Goal: Task Accomplishment & Management: Use online tool/utility

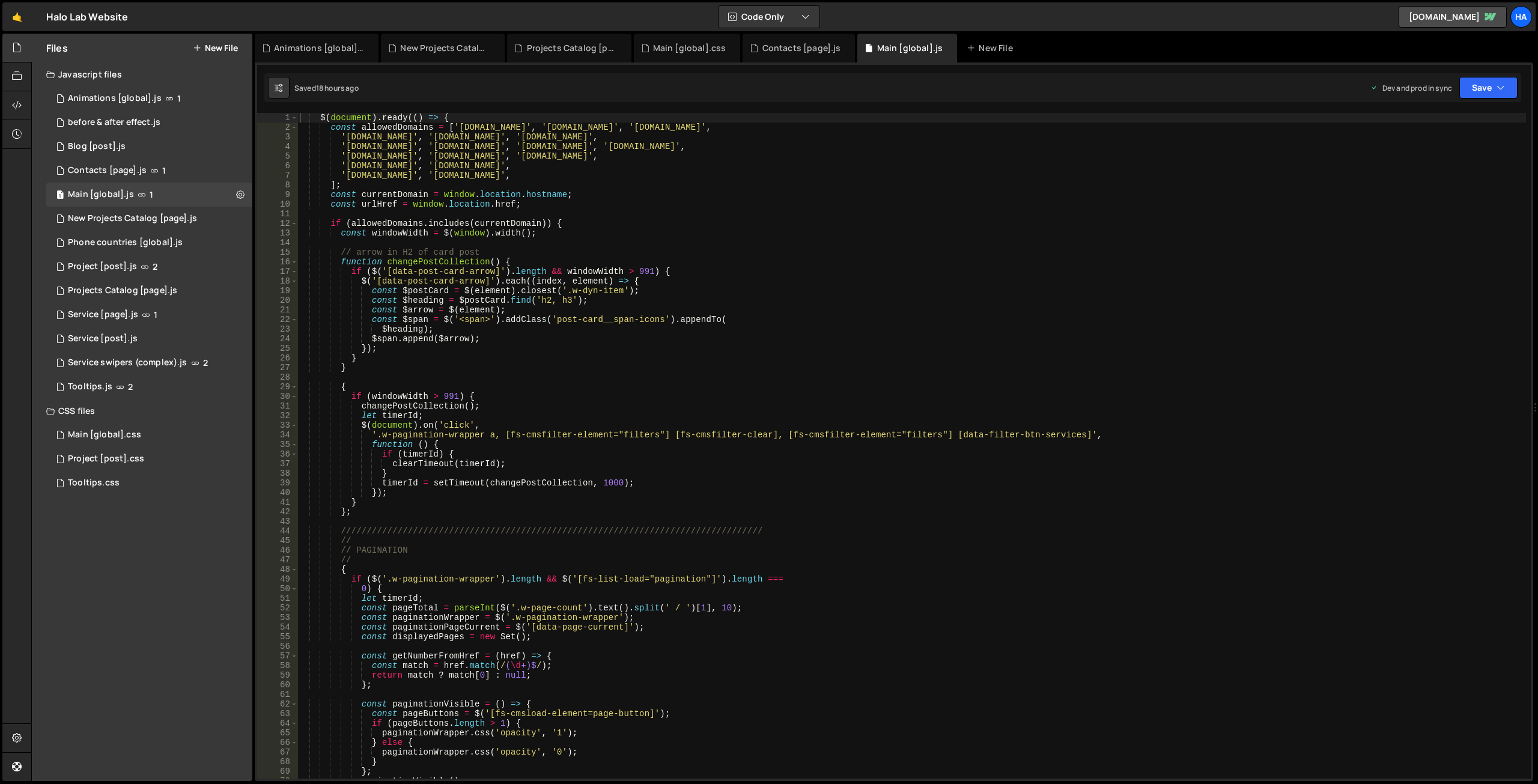
scroll to position [26430, 0]
type textarea "const urlHref = window.location.href;"
click at [748, 204] on div "$ ( document ) . ready (( ) => { const allowedDomains = [ '[DOMAIN_NAME]' , '[D…" at bounding box center [911, 455] width 1229 height 685
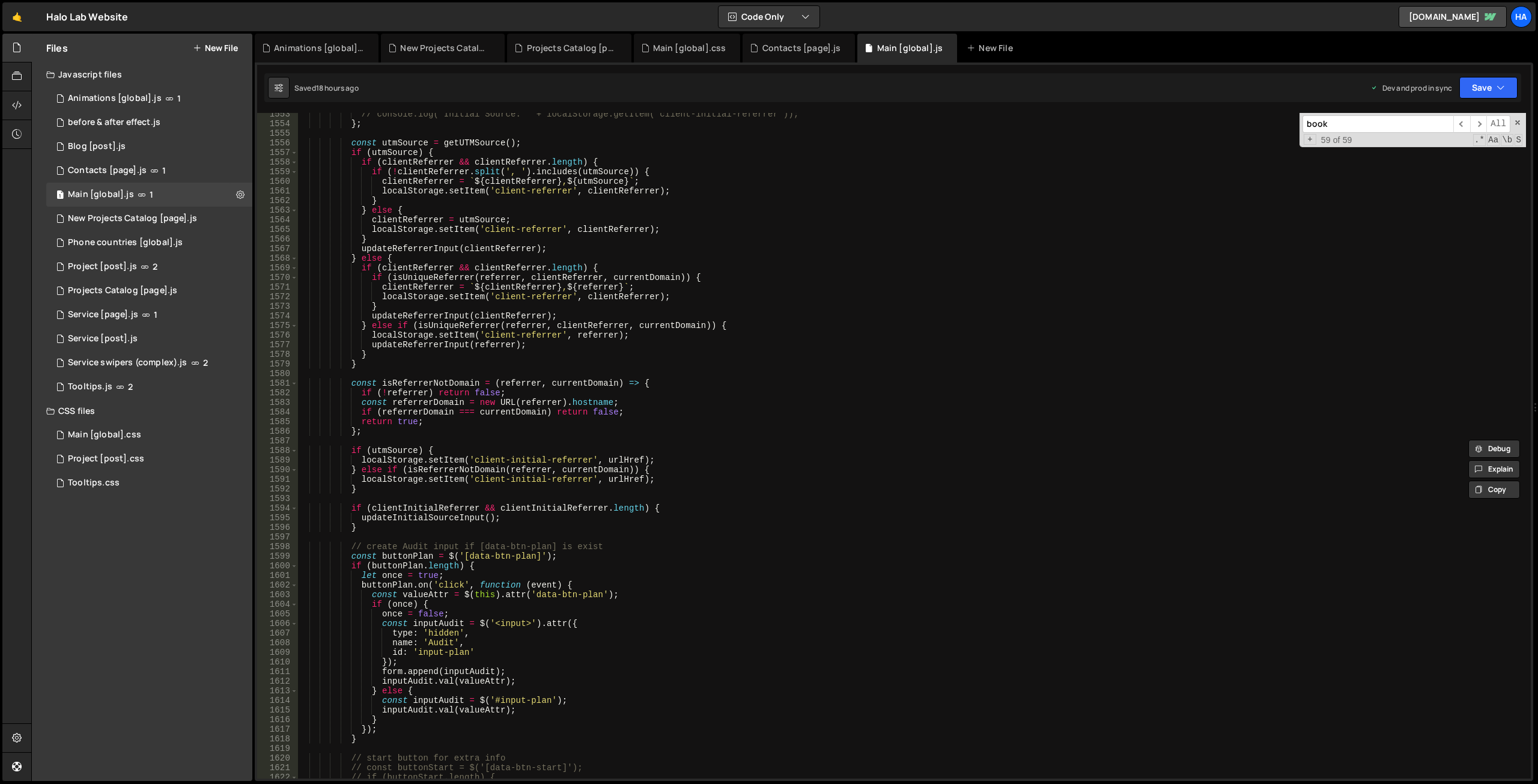
scroll to position [12708, 0]
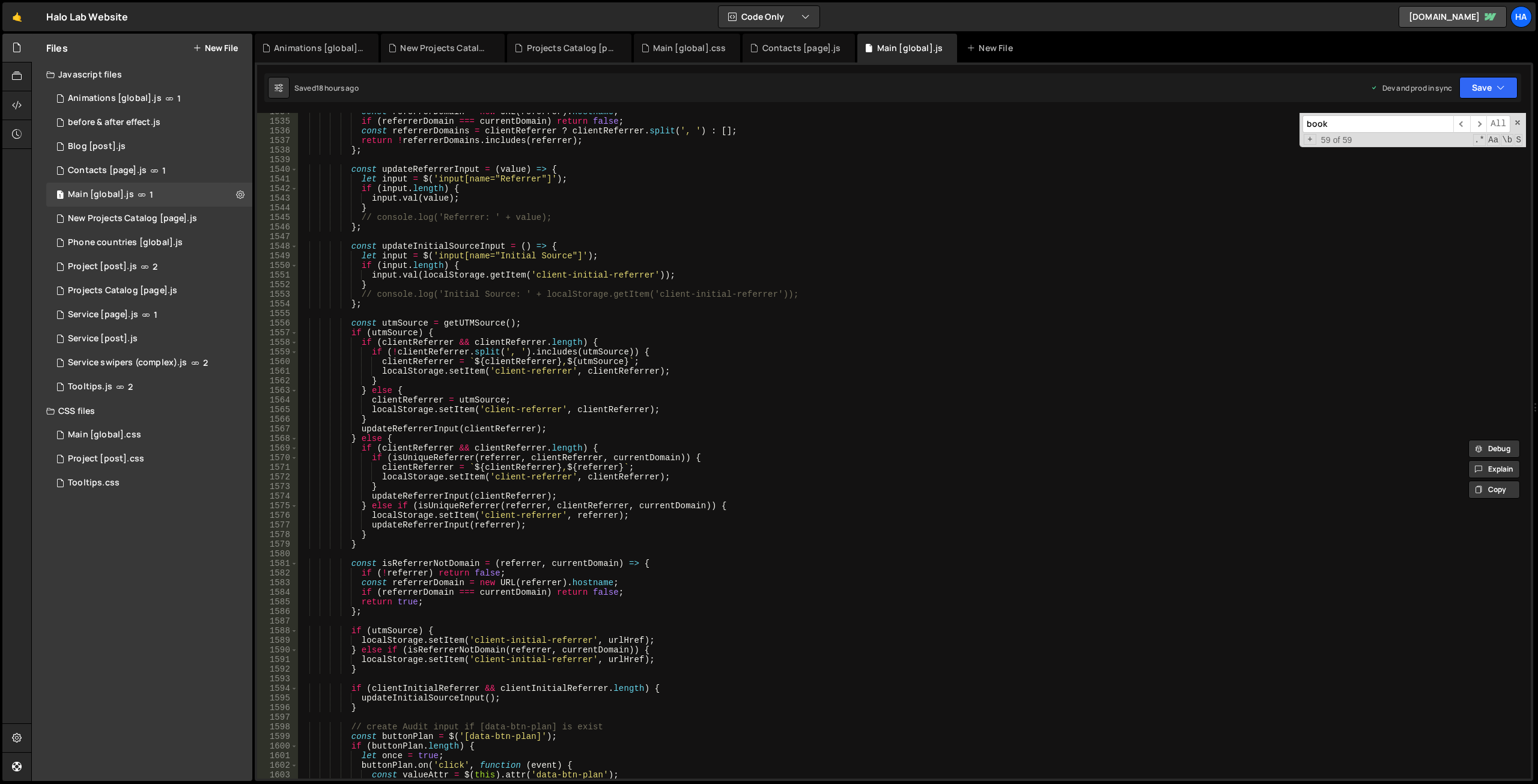
click at [1357, 126] on input "book" at bounding box center [1377, 124] width 150 height 17
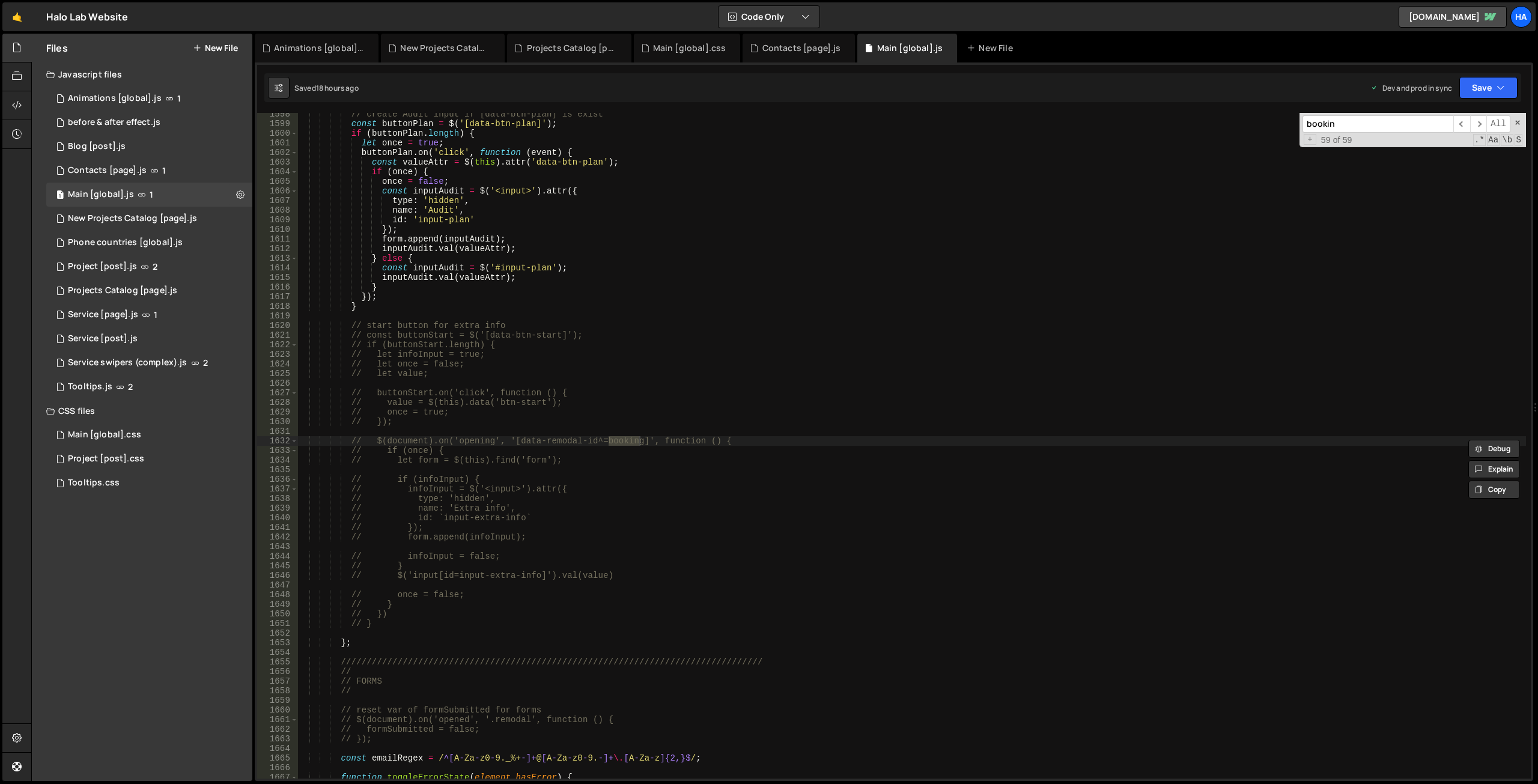
scroll to position [6069, 0]
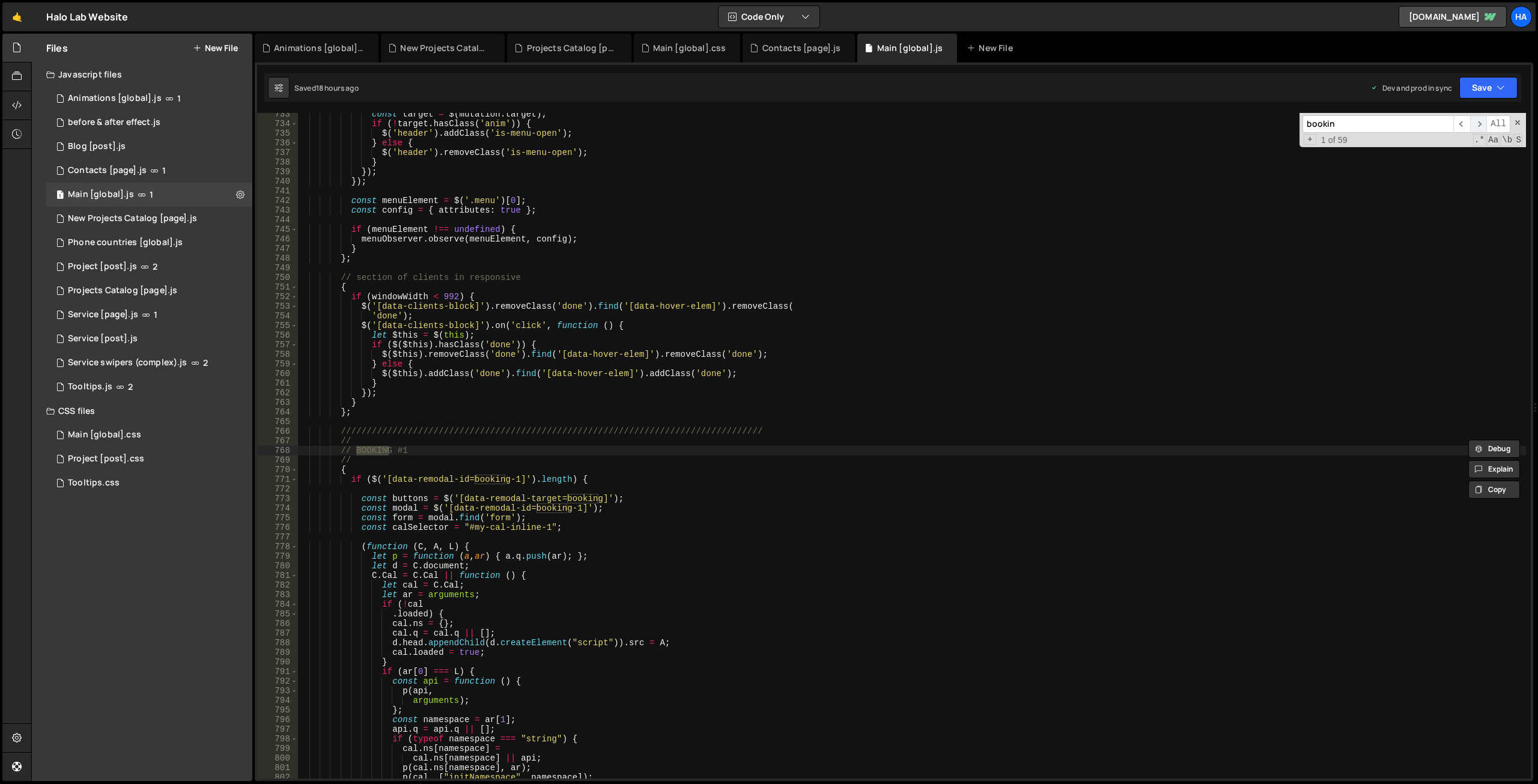
type input "bookin"
click at [1479, 122] on span "​" at bounding box center [1478, 124] width 17 height 17
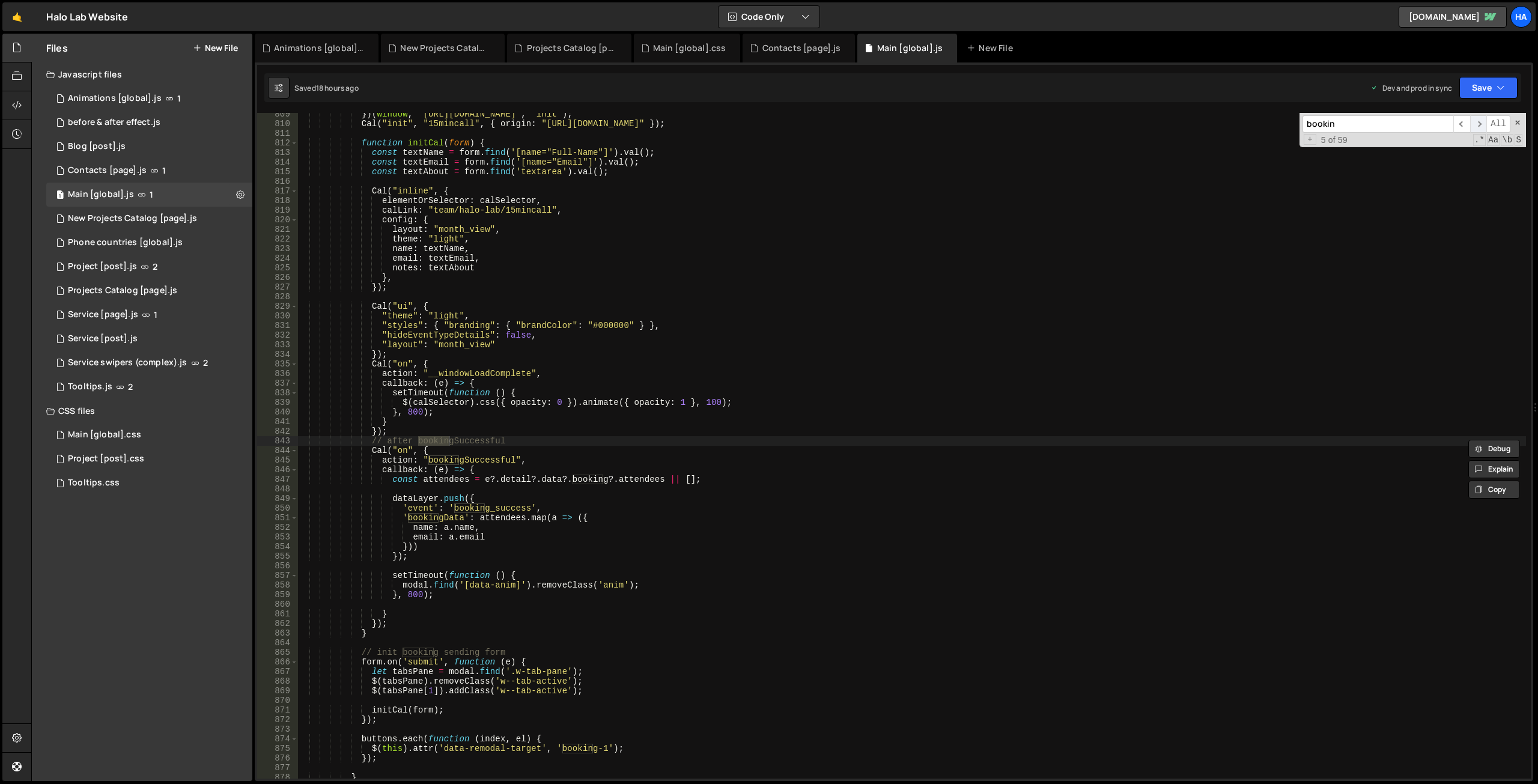
scroll to position [6698, 0]
click at [1479, 122] on span "​" at bounding box center [1478, 124] width 17 height 17
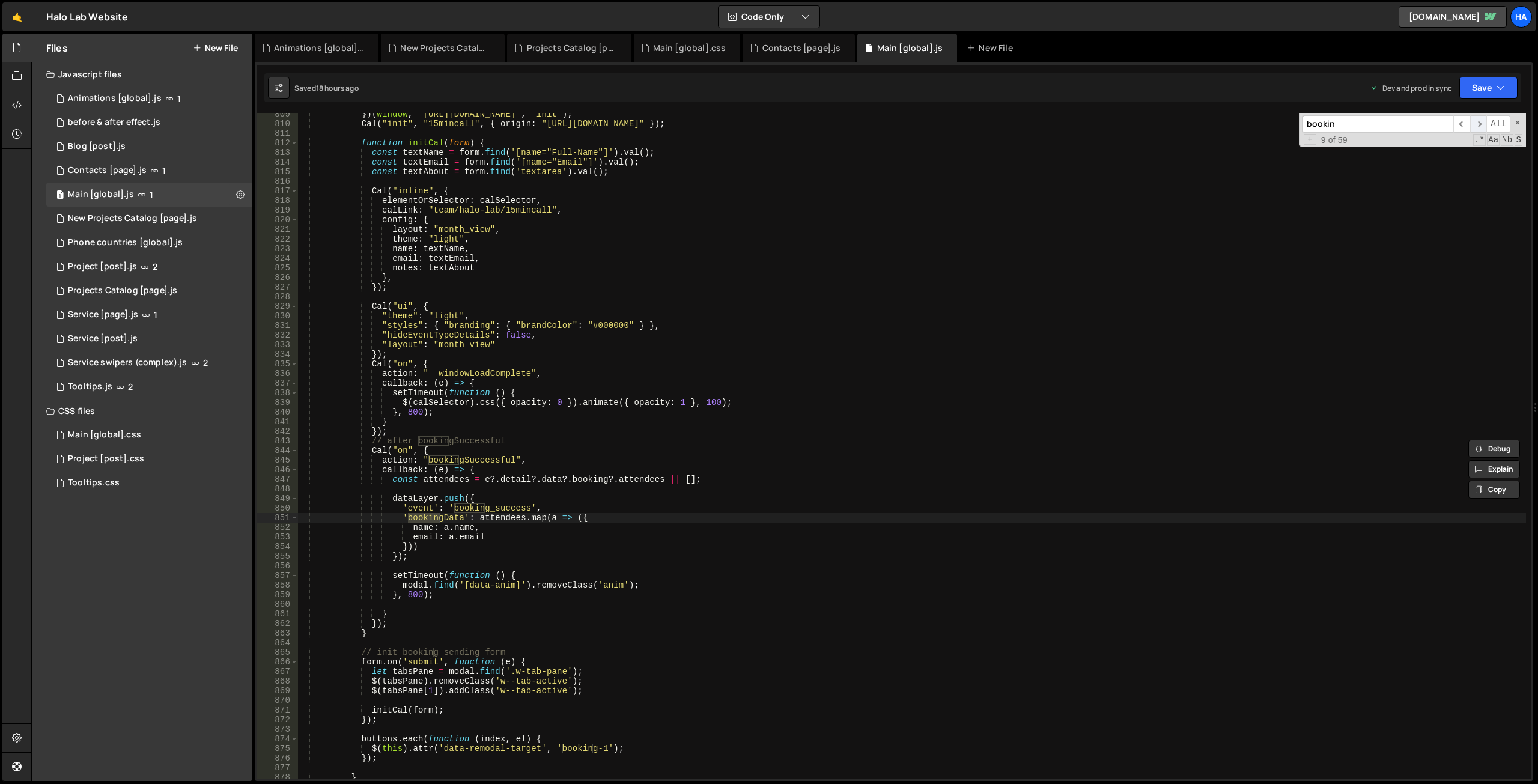
click at [1479, 122] on span "​" at bounding box center [1478, 124] width 17 height 17
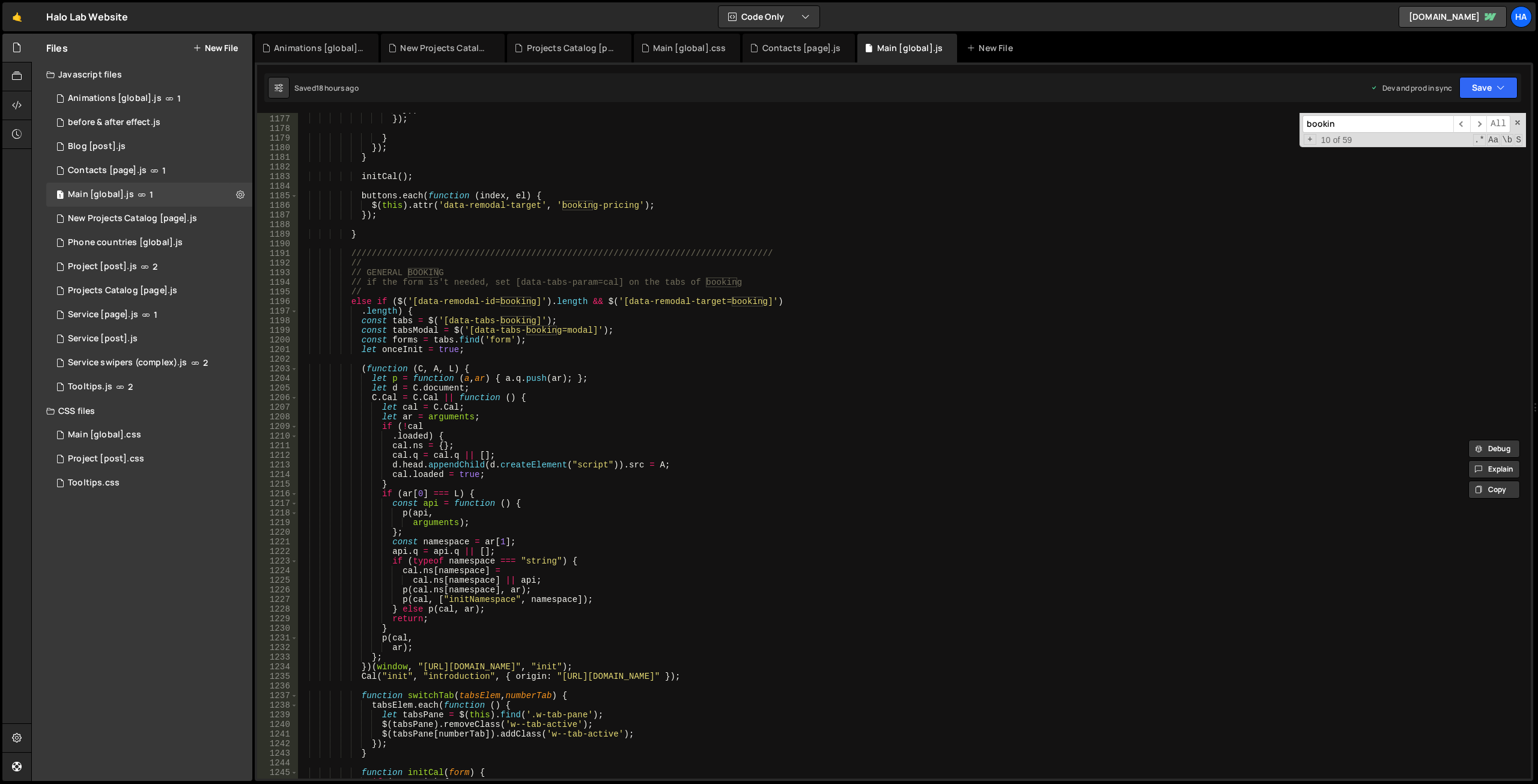
scroll to position [9712, 0]
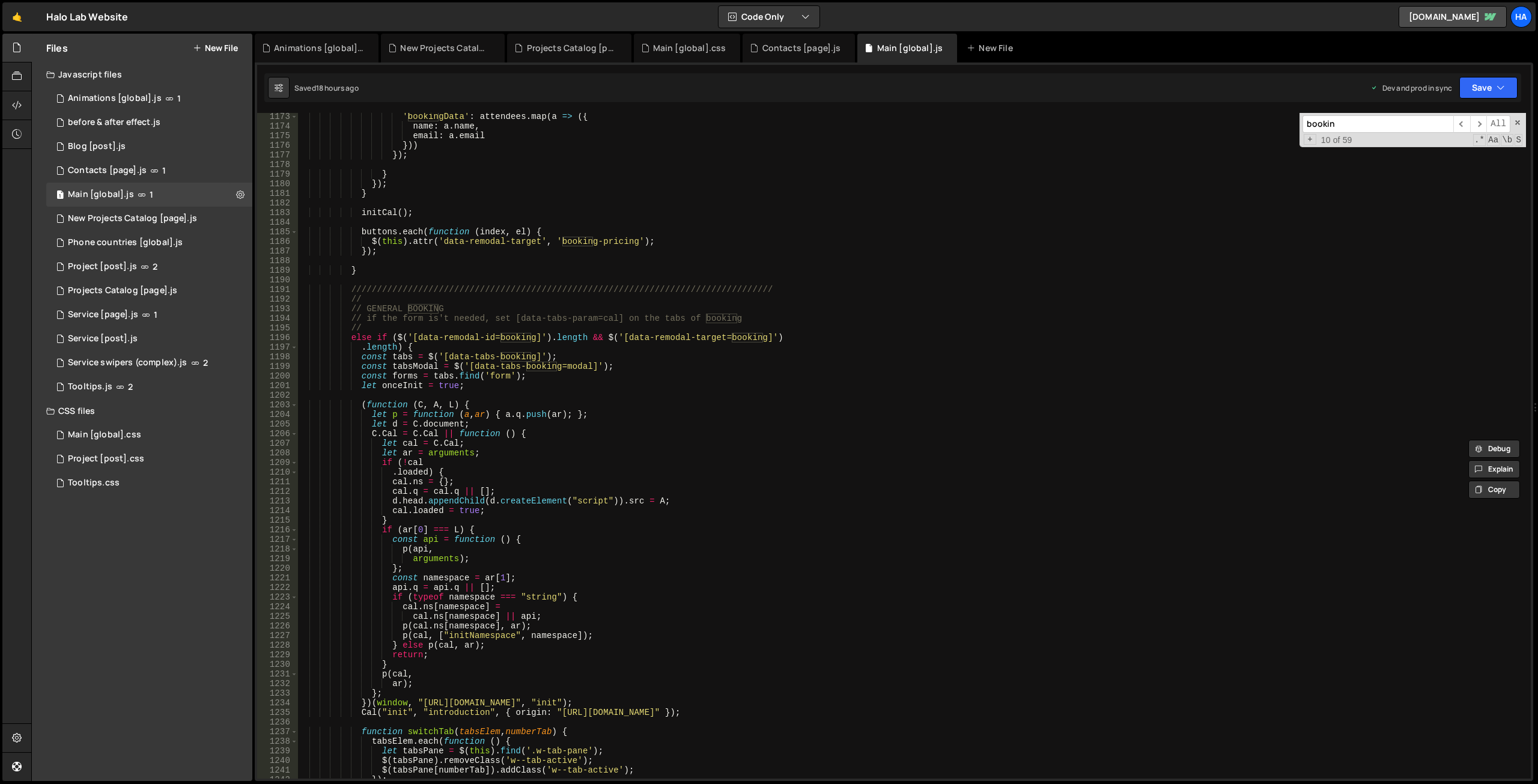
click at [410, 348] on div "'bookingData' : attendees . map ( a => ({ name : a . name , email : a . email }…" at bounding box center [911, 454] width 1229 height 685
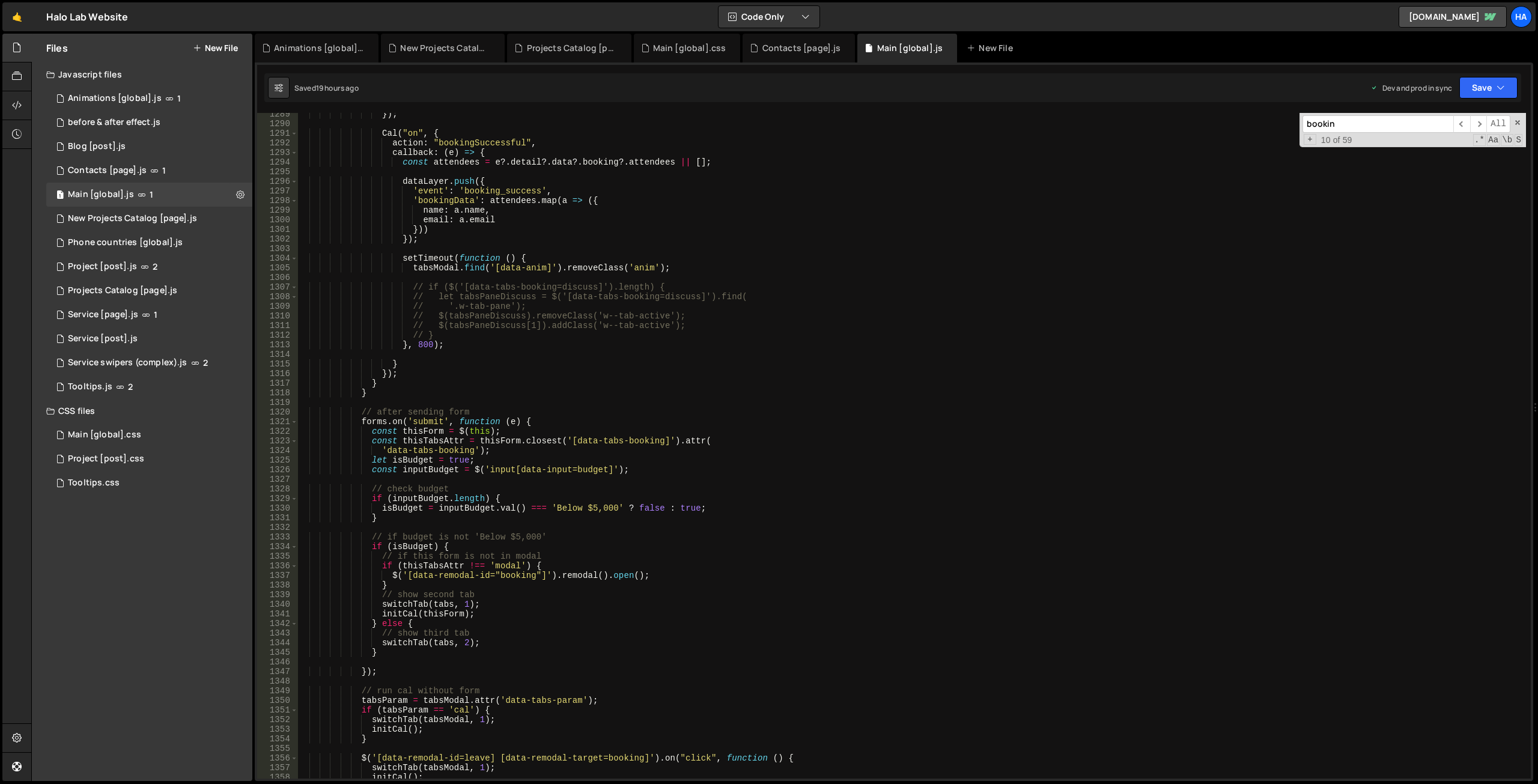
scroll to position [10737, 0]
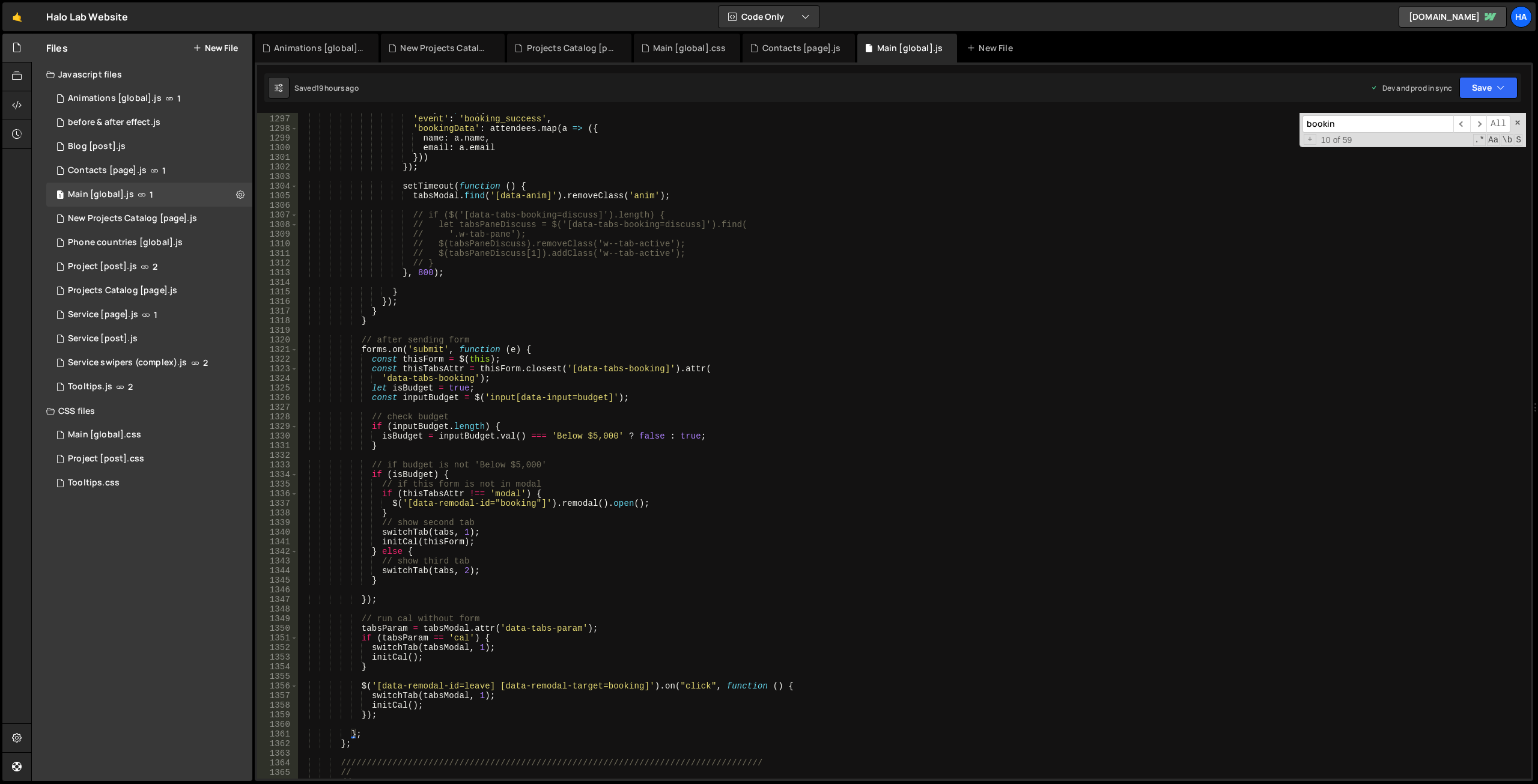
click at [379, 733] on div "dataLayer . push ({ 'event' : 'booking_success' , 'bookingData' : attendees . m…" at bounding box center [911, 447] width 1229 height 685
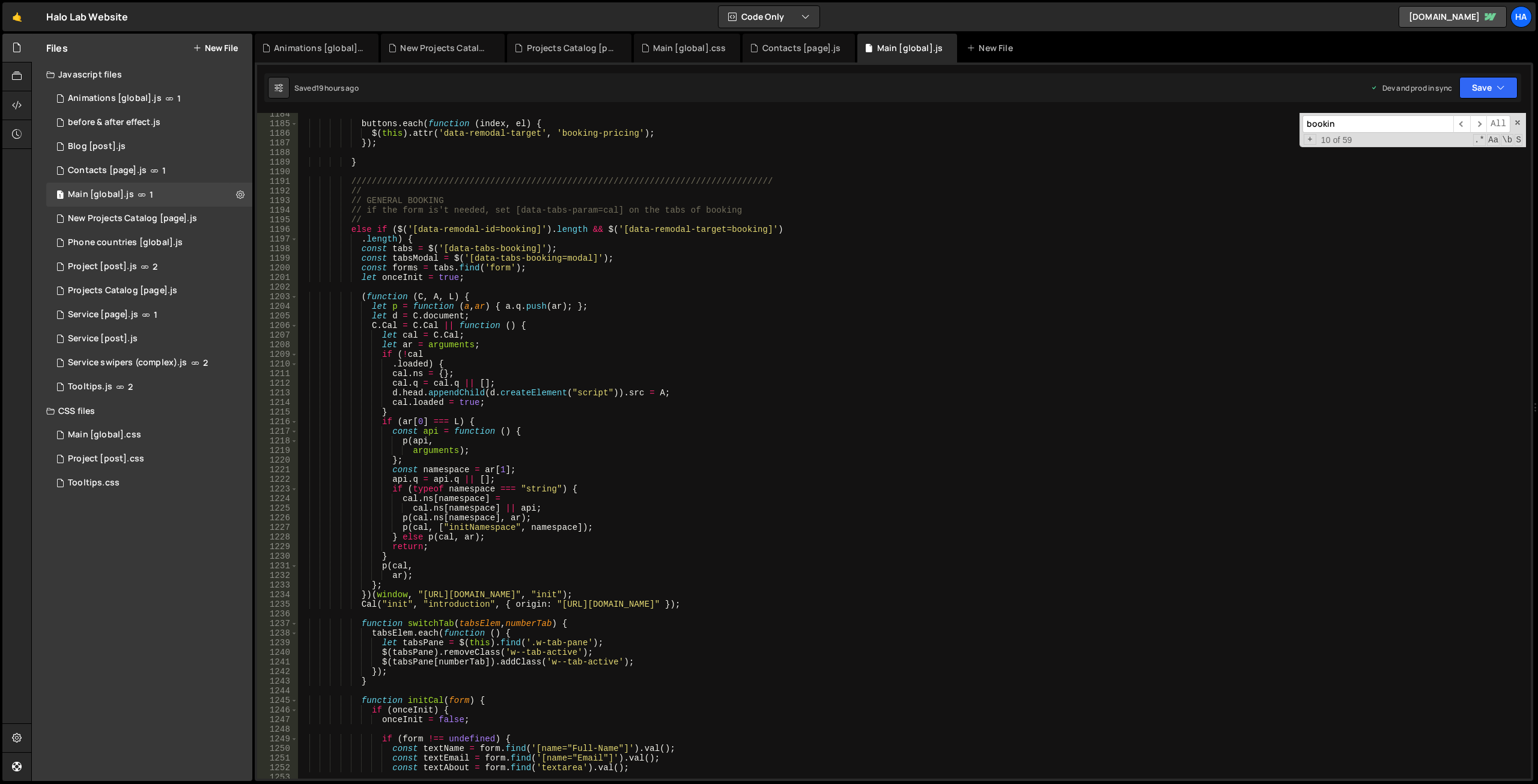
scroll to position [9619, 0]
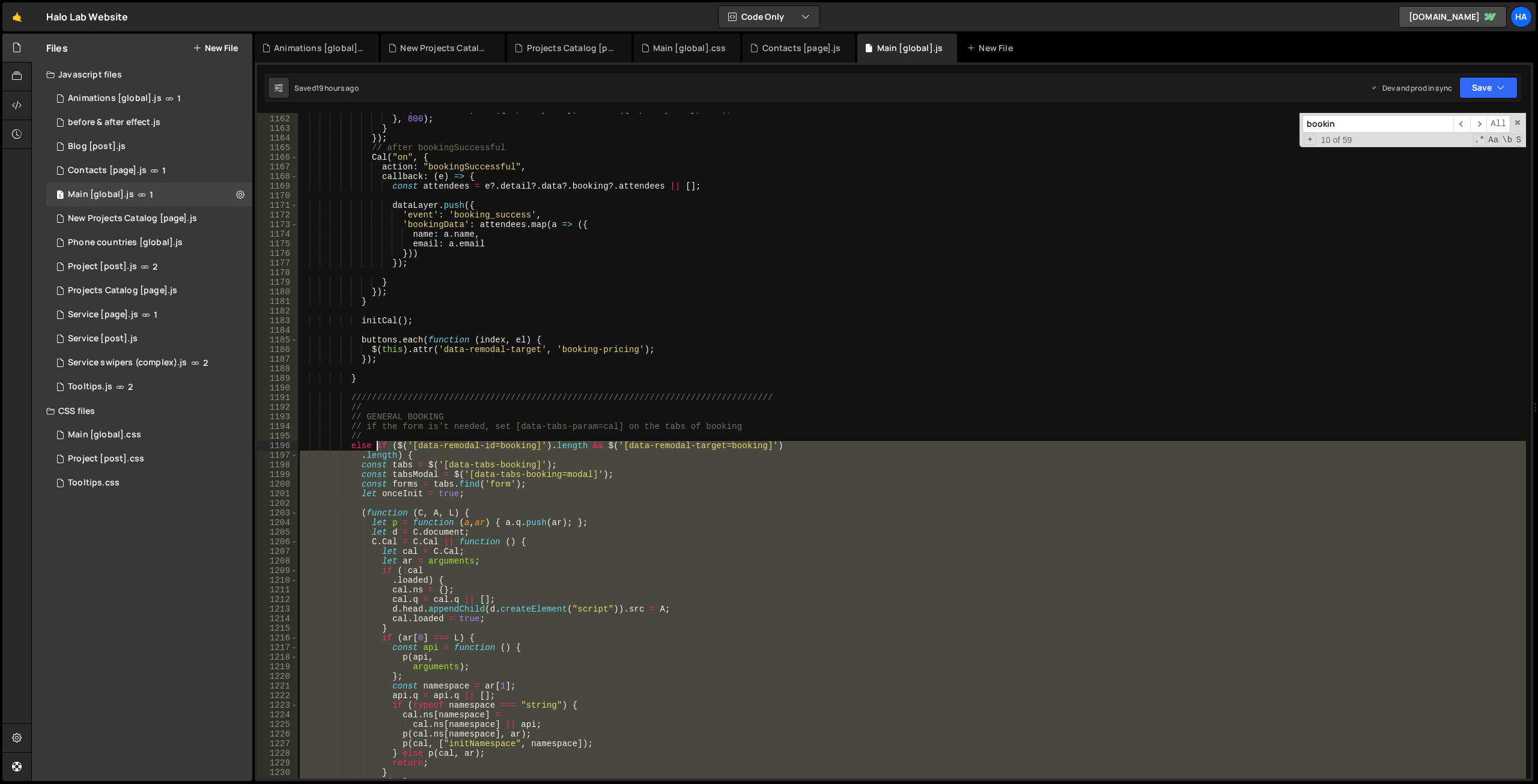
click at [377, 446] on div "$ ( calSelector ) . css ({ opacity : 0 }) . animate ({ opacity : 1 } , 100 ) ; …" at bounding box center [911, 447] width 1229 height 685
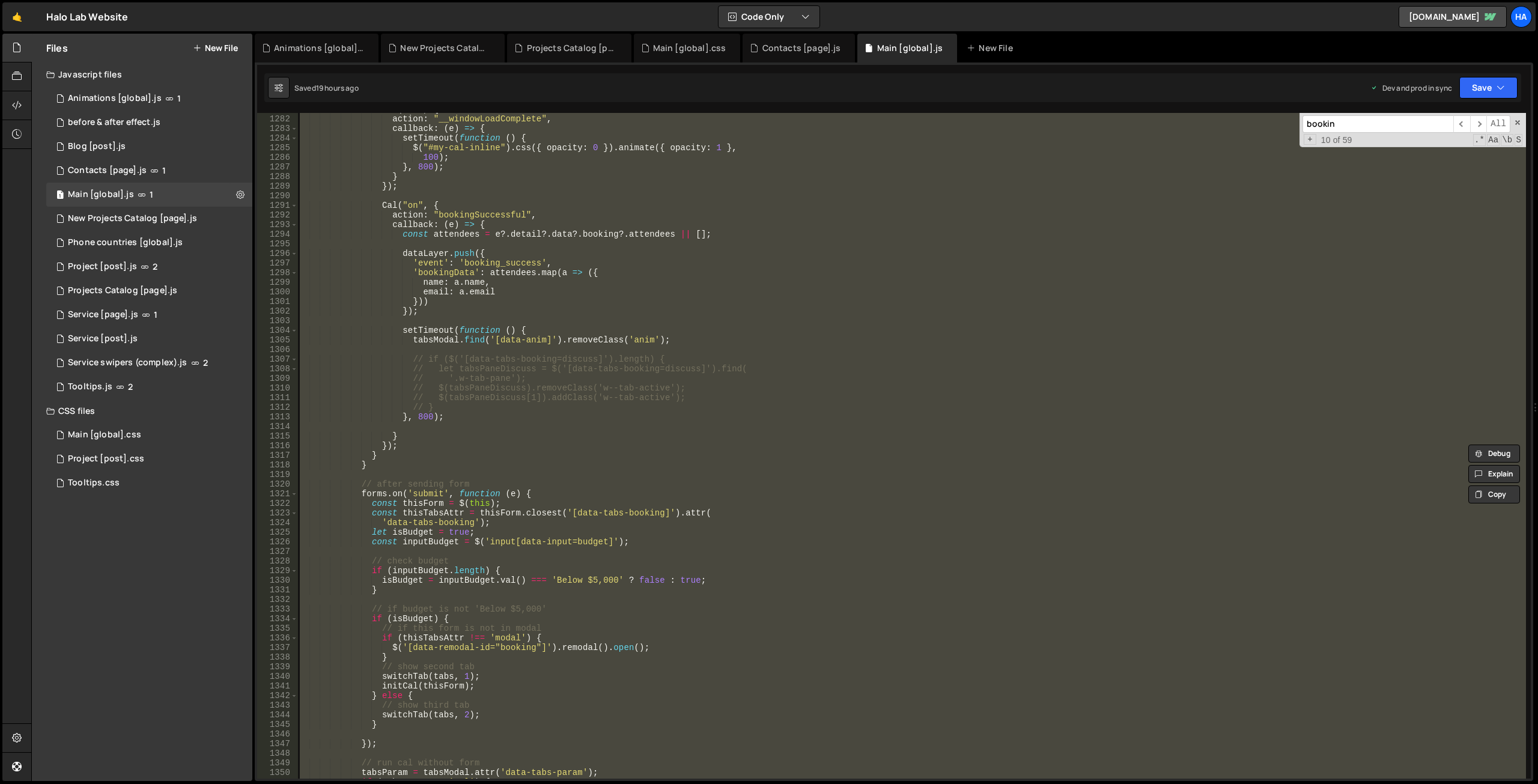
scroll to position [10613, 0]
click at [683, 249] on div "Cal ( "on" , { action : "__windowLoadComplete" , callback : ( e ) => { setTimeo…" at bounding box center [911, 446] width 1229 height 665
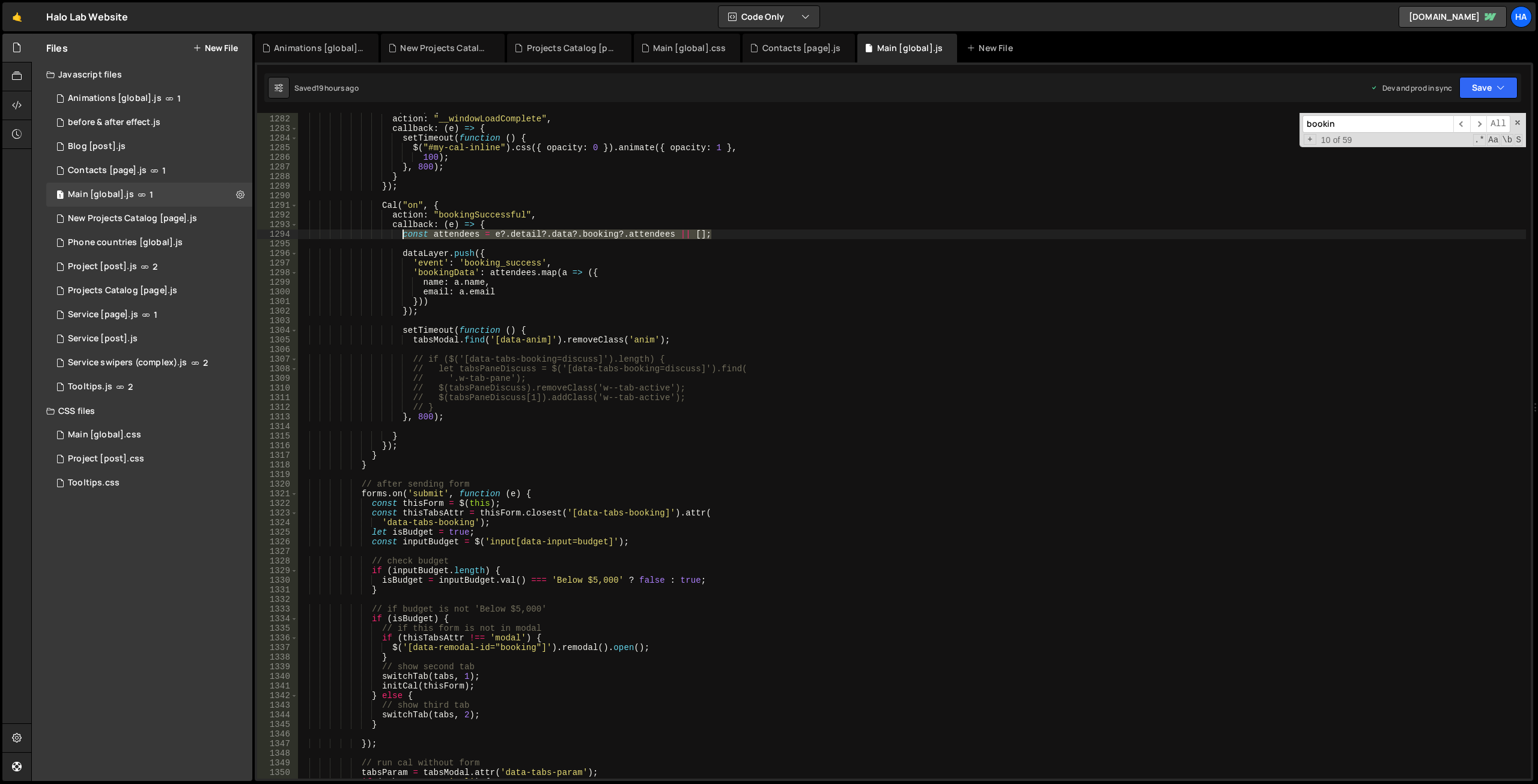
drag, startPoint x: 721, startPoint y: 232, endPoint x: 404, endPoint y: 233, distance: 317.0
click at [404, 233] on div "Cal ( "on" , { action : "__windowLoadComplete" , callback : ( e ) => { setTimeo…" at bounding box center [911, 447] width 1229 height 685
type textarea "const attendees = e?.detail?.data?.booking?.attendees || [];"
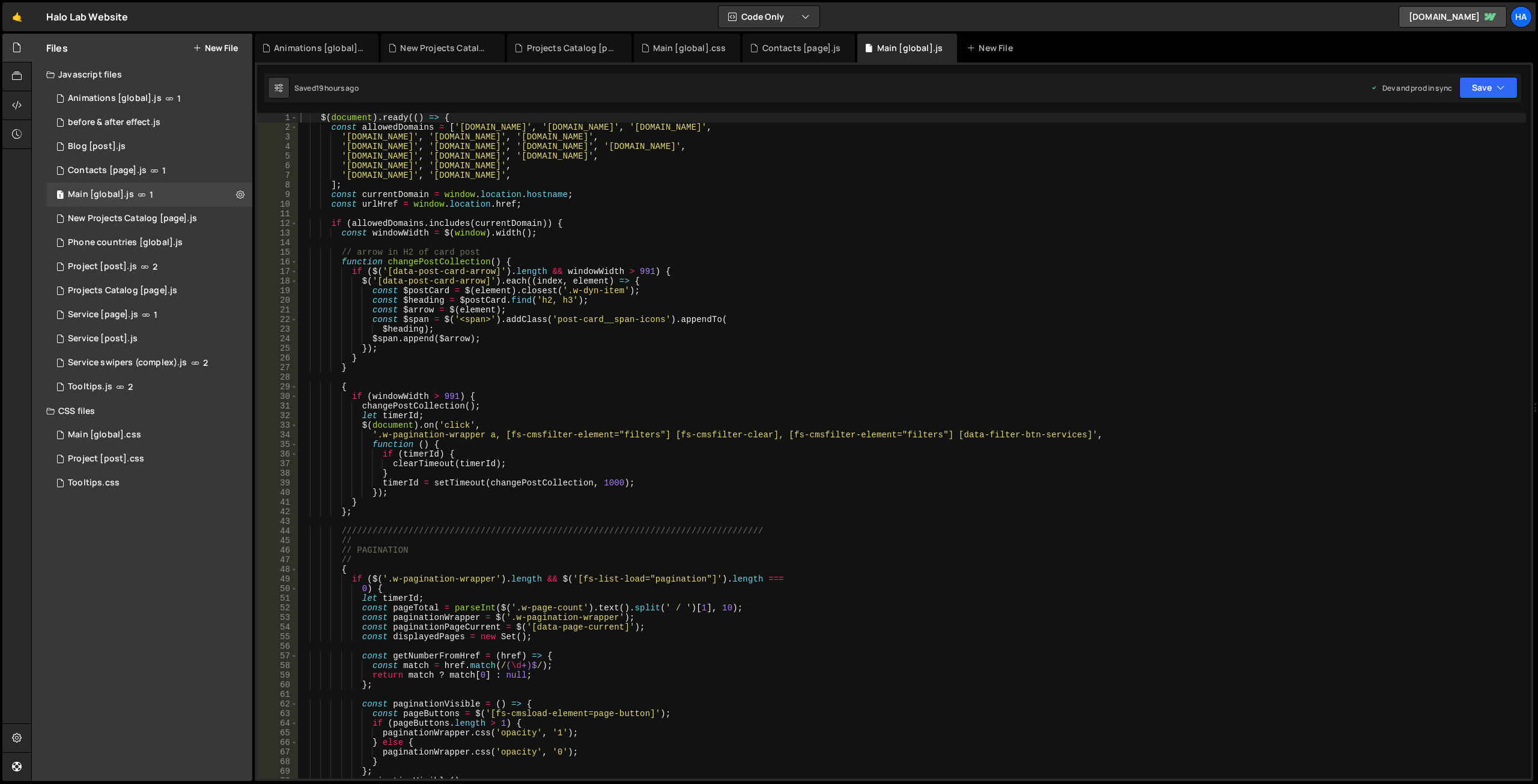
scroll to position [26430, 0]
click at [884, 44] on div "Main [global].js" at bounding box center [910, 47] width 66 height 12
type textarea "const $postCard = $(element).closest('.w-dyn-item');"
click at [666, 290] on div "$ ( document ) . ready (( ) => { const allowedDomains = [ '[DOMAIN_NAME]' , '[D…" at bounding box center [911, 455] width 1228 height 685
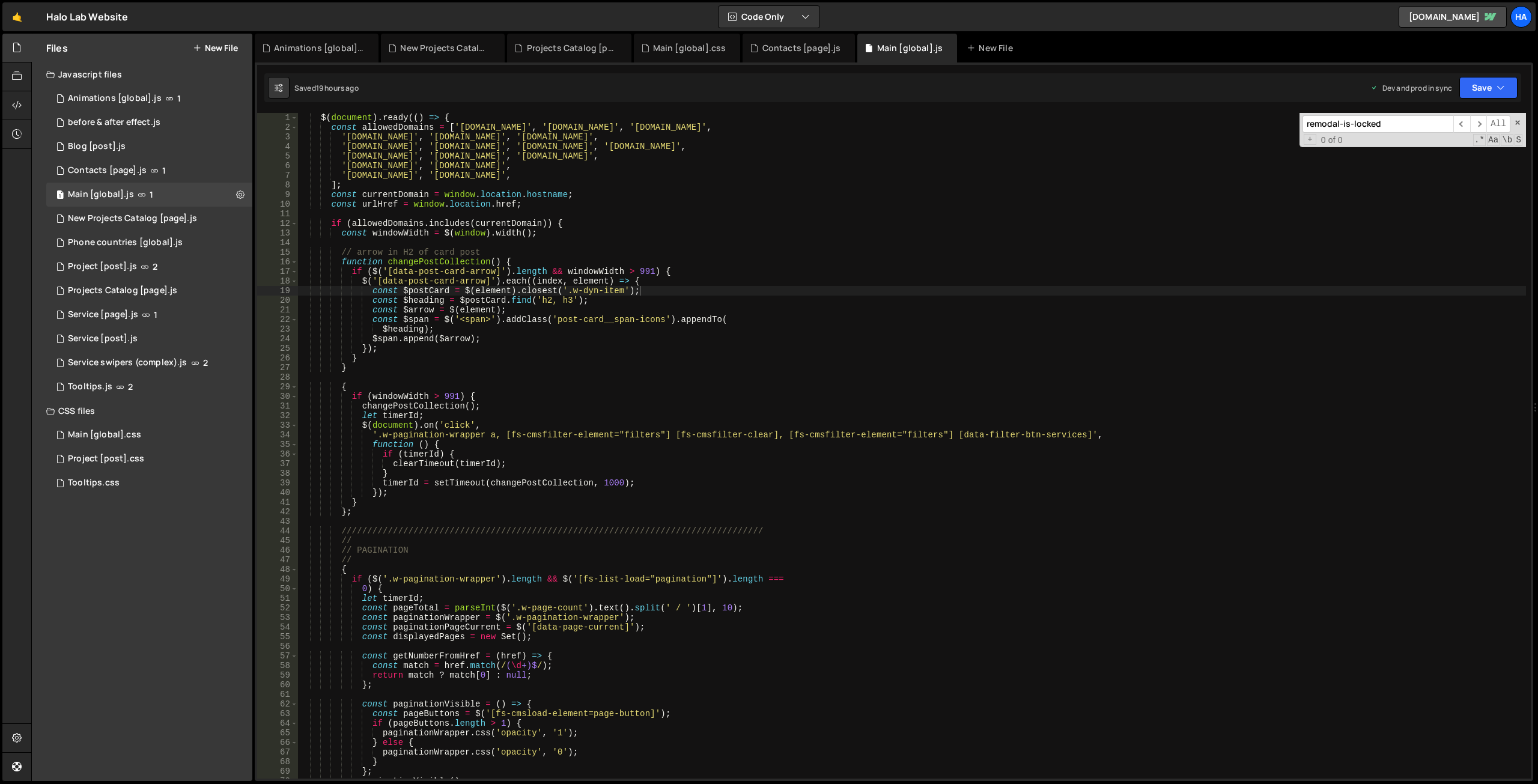
scroll to position [1470, 0]
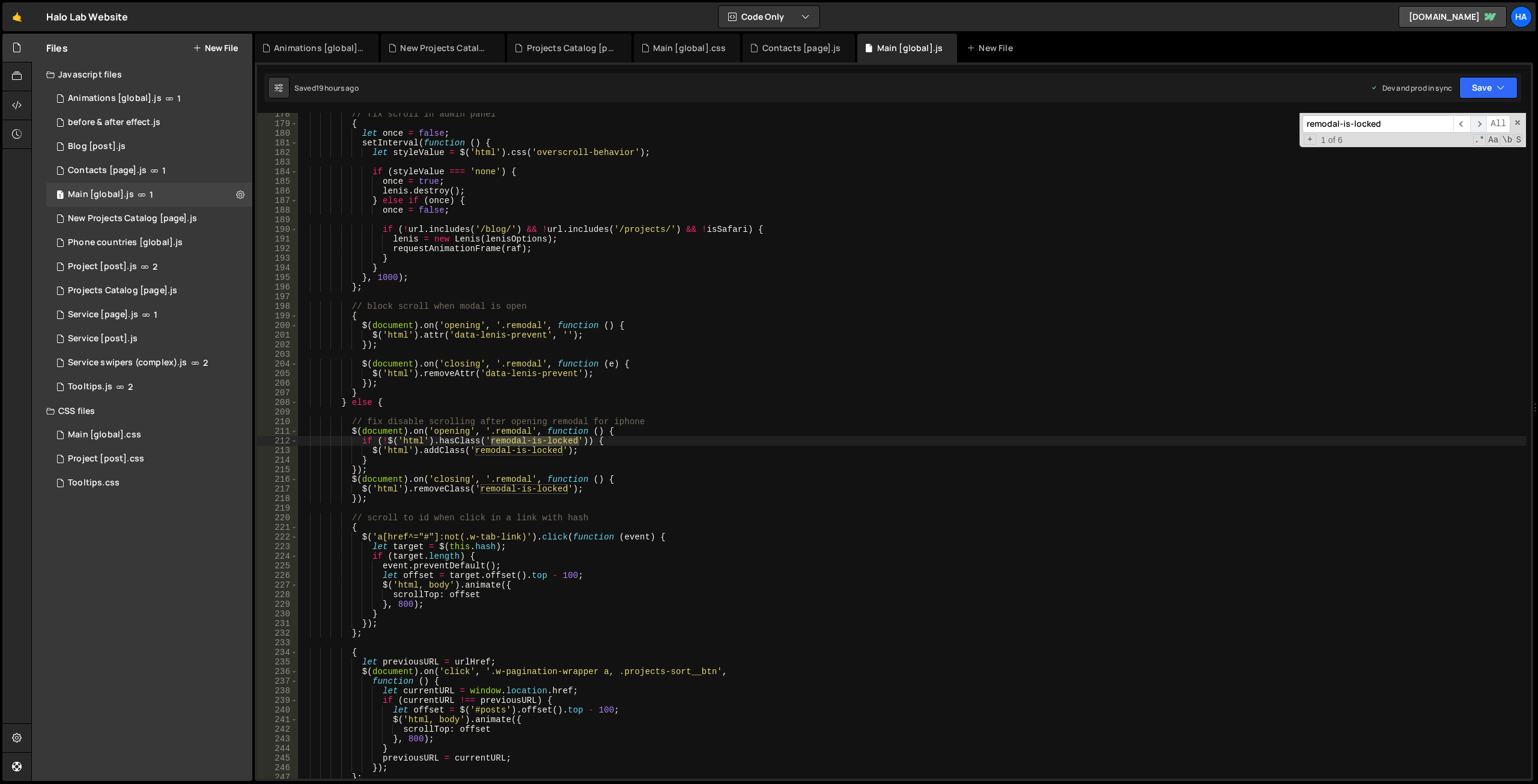
type input "remodal-is-locked"
click at [1477, 124] on span "​" at bounding box center [1478, 124] width 17 height 17
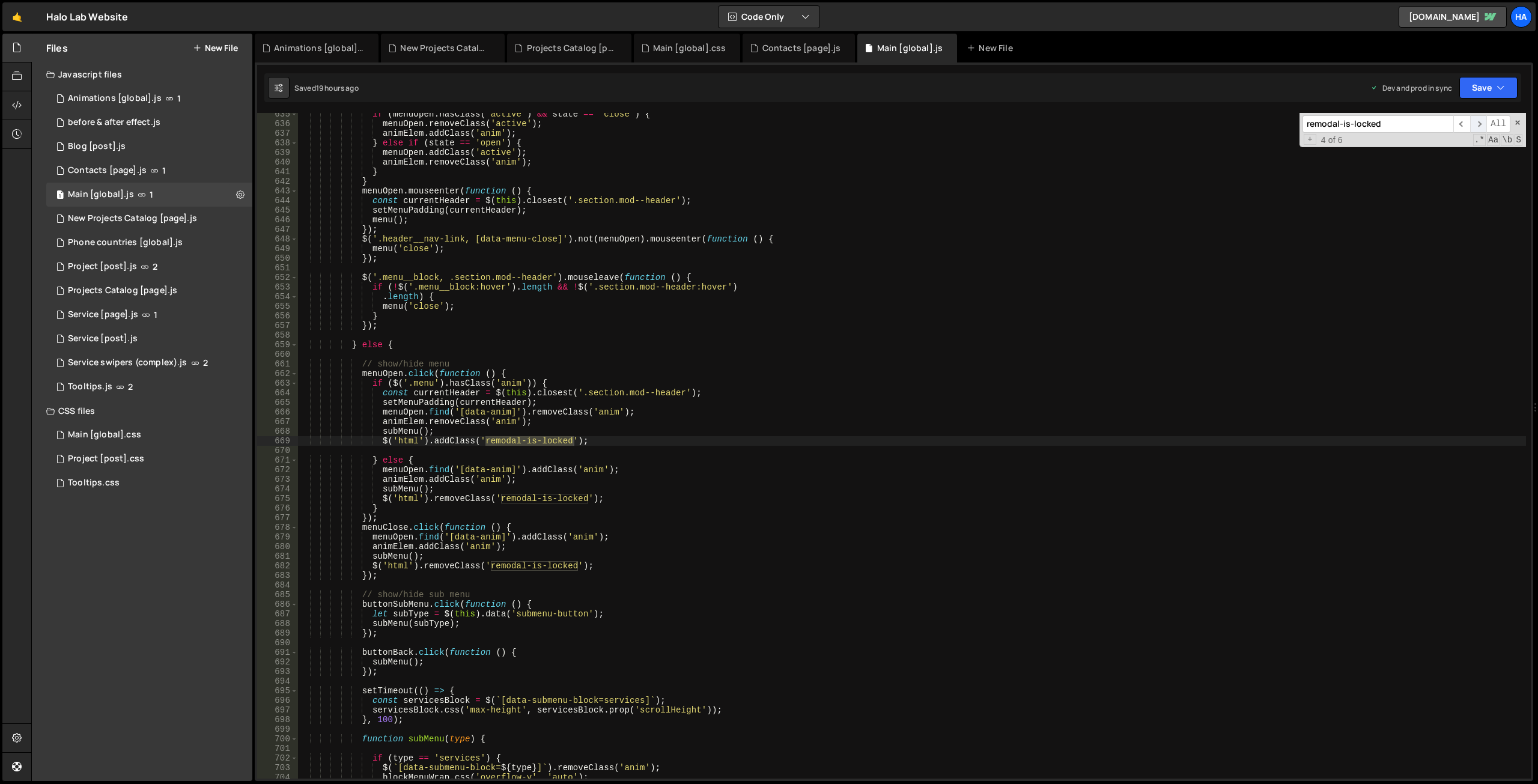
scroll to position [5257, 0]
type textarea "[DOMAIN_NAME](function () {"
click at [385, 526] on div "if ( menuOpen . hasClass ( 'active' ) && state == 'close' ) { menuOpen . remove…" at bounding box center [911, 451] width 1228 height 685
click at [1381, 126] on input "remodal-is-locked" at bounding box center [1377, 124] width 150 height 17
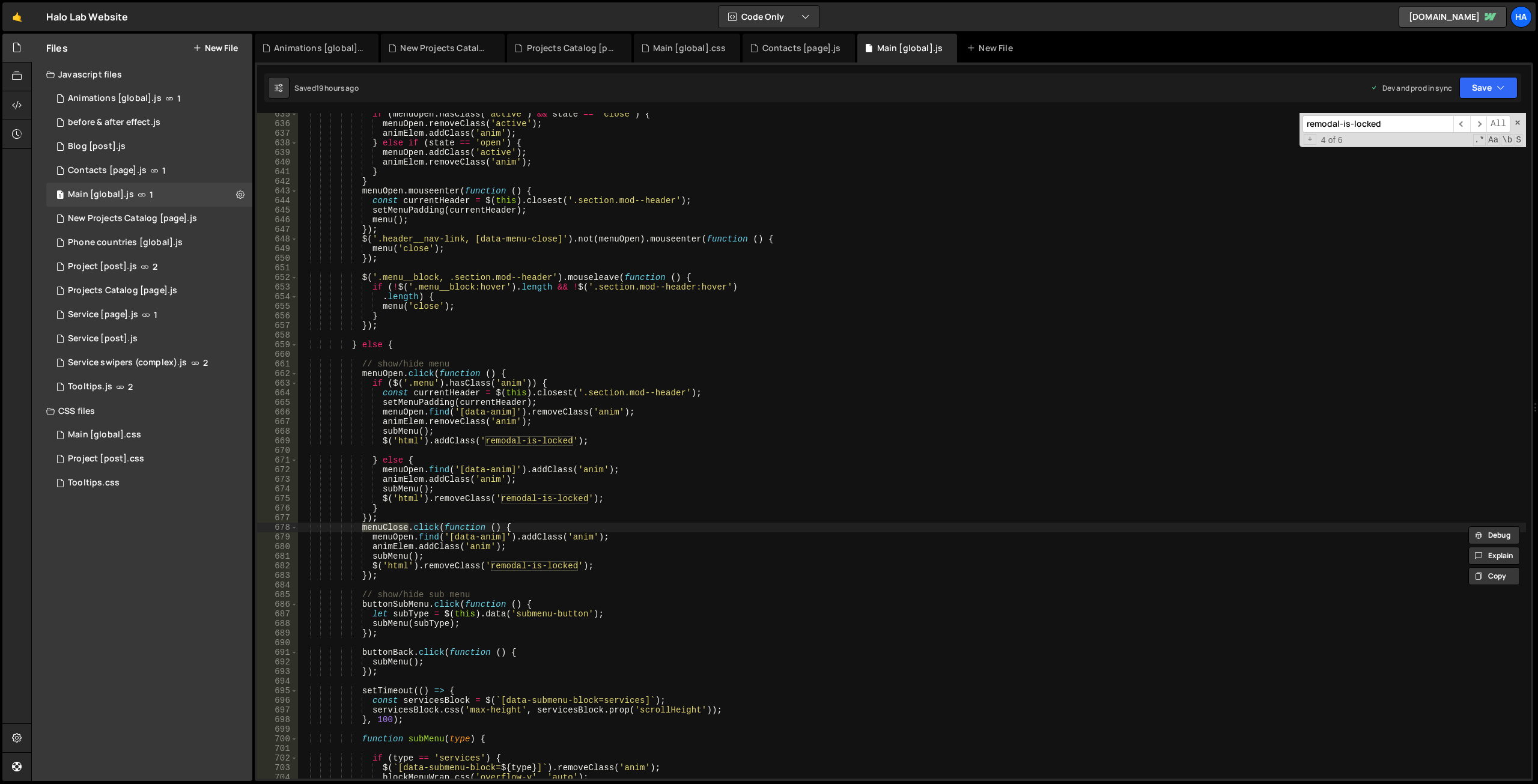
paste input "menuClose"
type input "menuClose"
click at [1479, 125] on span "​" at bounding box center [1478, 124] width 17 height 17
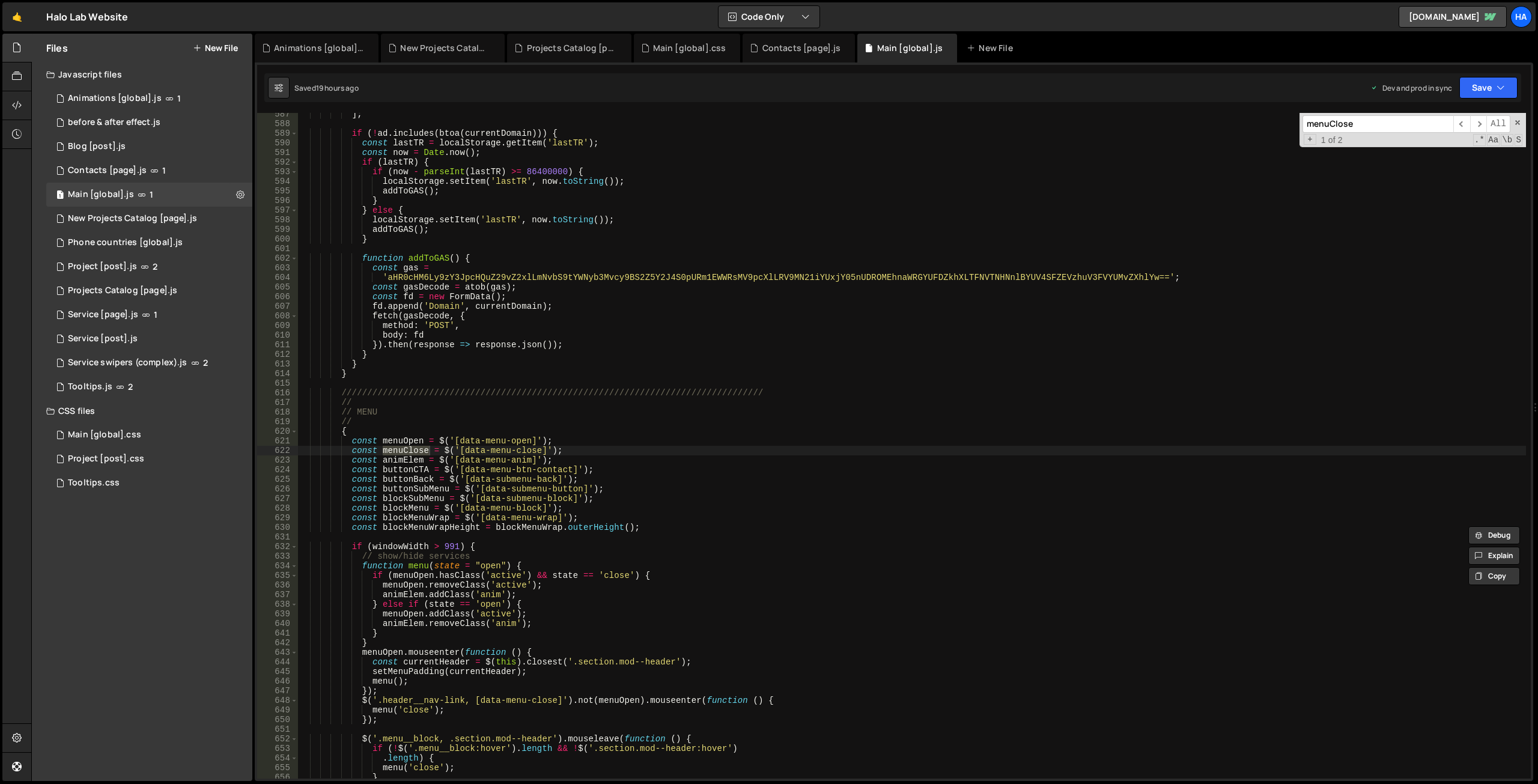
type textarea "const menuClose = $('[data-menu-close]');"
drag, startPoint x: 465, startPoint y: 450, endPoint x: 541, endPoint y: 454, distance: 76.1
click at [541, 454] on div "] ; if ( ! ad . includes ( btoa ( currentDomain ))) { const lastTR = localStora…" at bounding box center [911, 451] width 1228 height 685
click at [1480, 128] on span "​" at bounding box center [1478, 124] width 17 height 17
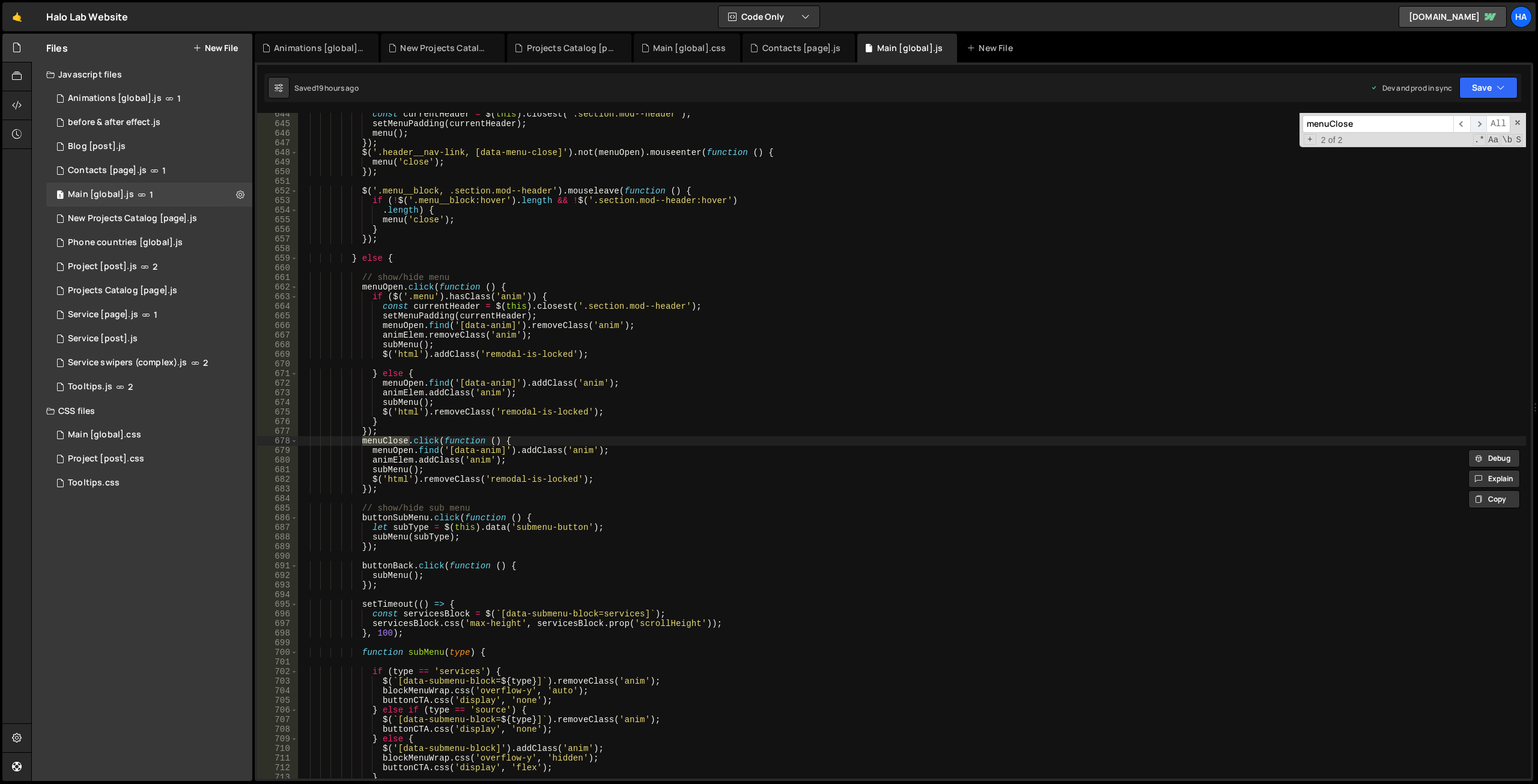
scroll to position [5331, 0]
